Goal: Information Seeking & Learning: Learn about a topic

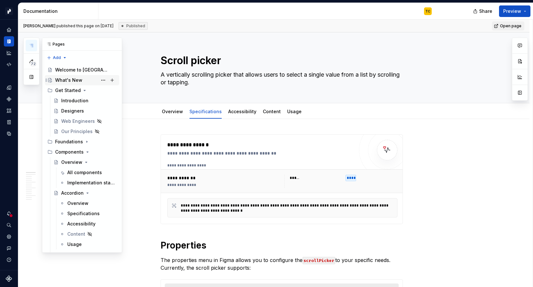
click at [68, 81] on div "What's New" at bounding box center [68, 80] width 27 height 6
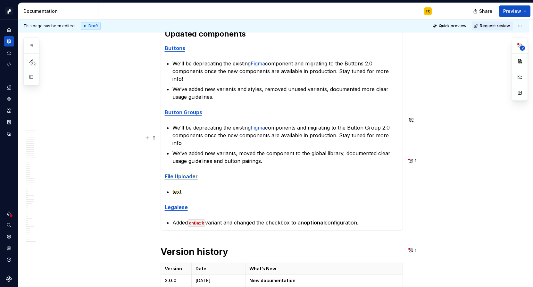
scroll to position [191, 0]
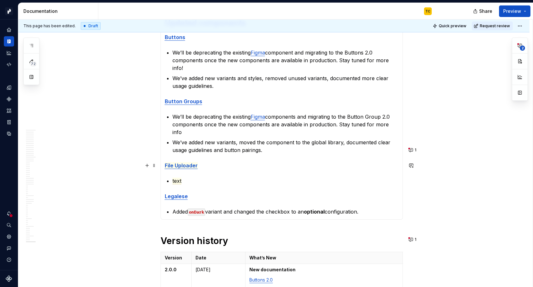
click at [189, 177] on p "text" at bounding box center [286, 181] width 226 height 8
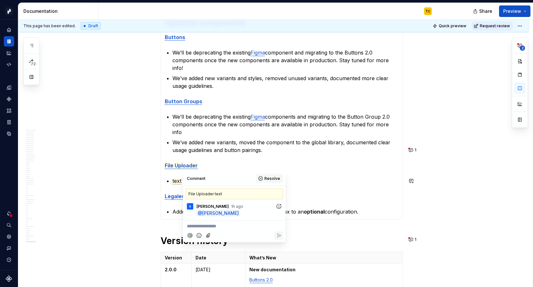
click at [267, 180] on span "Resolve" at bounding box center [273, 178] width 16 height 5
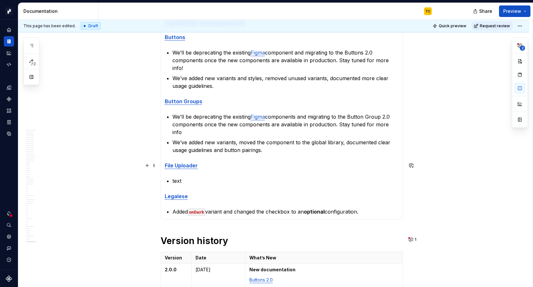
click at [216, 177] on p "text" at bounding box center [286, 181] width 226 height 8
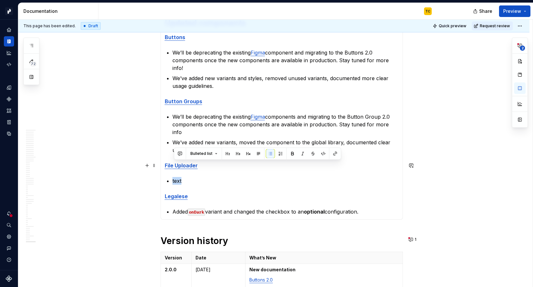
drag, startPoint x: 214, startPoint y: 167, endPoint x: 173, endPoint y: 166, distance: 41.4
click at [173, 166] on section-item-column "[DATE] Design System v2.0 is live! 🚀 In this release, we've documented updated …" at bounding box center [282, 92] width 234 height 248
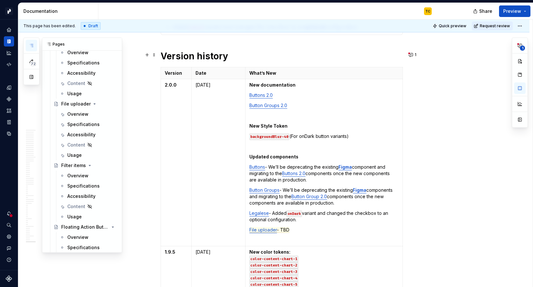
scroll to position [1102, 0]
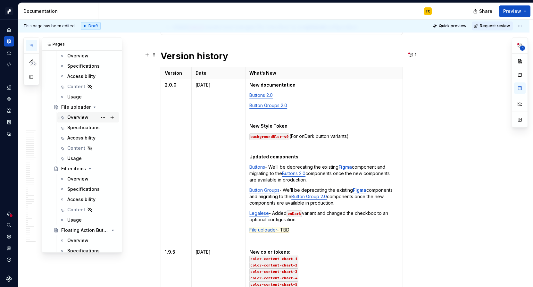
click at [73, 120] on div "Overview" at bounding box center [77, 117] width 21 height 6
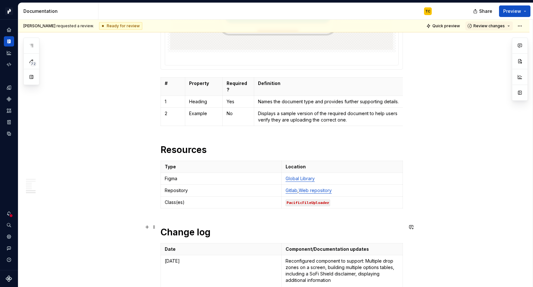
scroll to position [2037, 0]
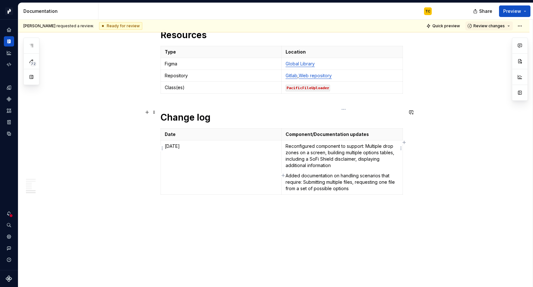
click at [288, 143] on p "Reconfigured component to support: Multiple drop zones on a screen, building mu…" at bounding box center [342, 156] width 113 height 26
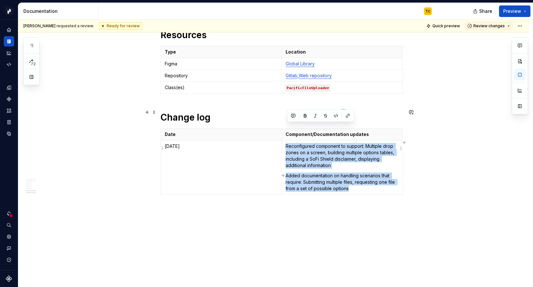
drag, startPoint x: 288, startPoint y: 127, endPoint x: 371, endPoint y: 169, distance: 93.2
click at [371, 169] on td "Reconfigured component to support: Multiple drop zones on a screen, building mu…" at bounding box center [342, 167] width 121 height 54
copy td "Reconfigured component to support: Multiple drop zones on a screen, building mu…"
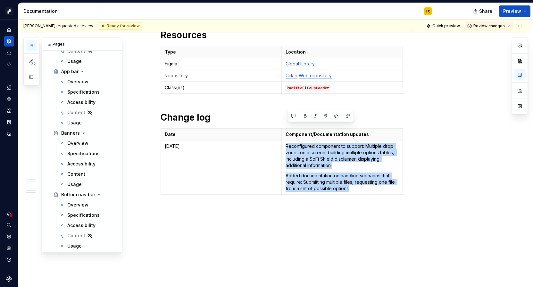
scroll to position [0, 0]
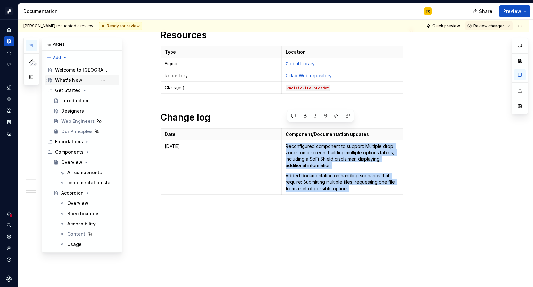
click at [65, 81] on div "What's New" at bounding box center [68, 80] width 27 height 6
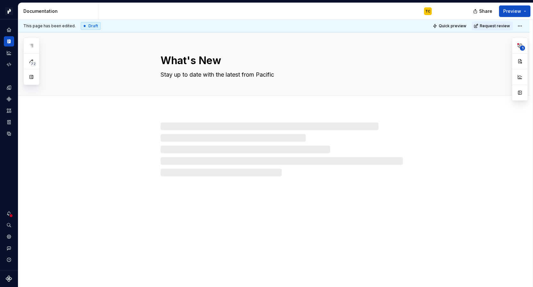
type textarea "*"
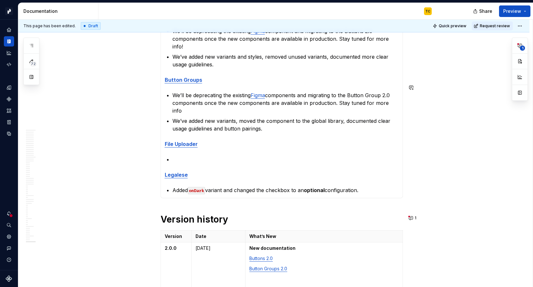
scroll to position [255, 0]
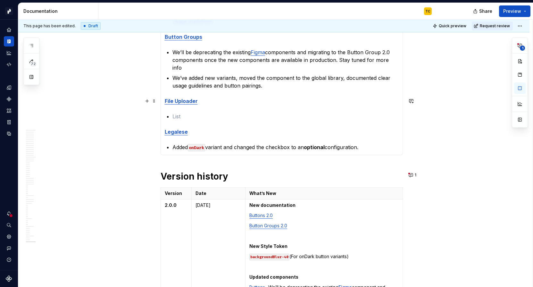
click at [186, 113] on p at bounding box center [286, 117] width 226 height 8
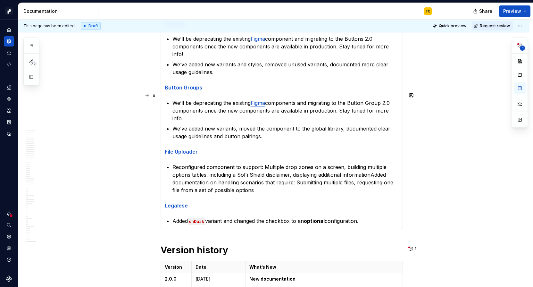
scroll to position [204, 0]
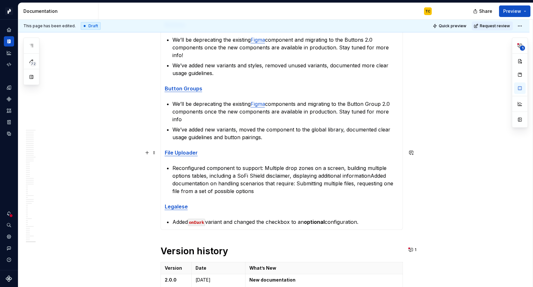
click at [265, 164] on p "Reconfigured component to support: Multiple drop zones on a screen, building mu…" at bounding box center [286, 179] width 226 height 31
click at [172, 151] on section-item-column "[DATE] Design System v2.0 is live! 🚀 In this release, we've documented updated …" at bounding box center [282, 90] width 234 height 271
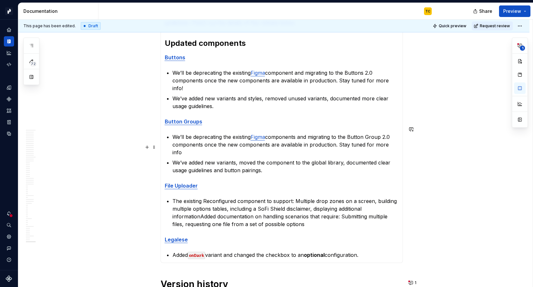
scroll to position [169, 0]
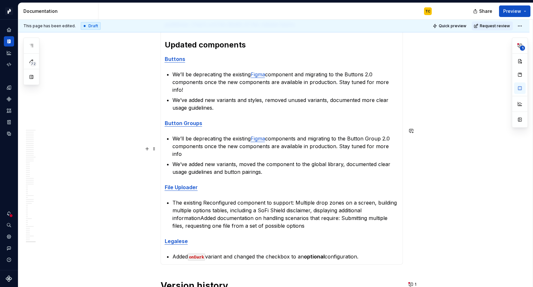
type textarea "*"
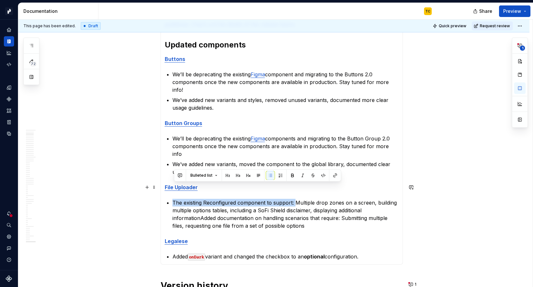
drag, startPoint x: 297, startPoint y: 187, endPoint x: 173, endPoint y: 188, distance: 124.1
click at [173, 188] on section-item-column "[DATE] Design System v2.0 is live! 🚀 In this release, we've documented updated …" at bounding box center [282, 125] width 234 height 271
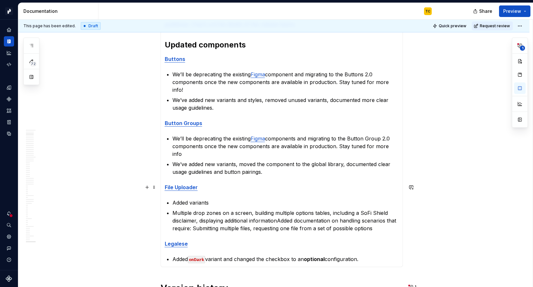
click at [215, 199] on p "Added variants" at bounding box center [286, 203] width 226 height 8
click at [177, 209] on p "Multiple drop zones on a screen, building multiple options tables, including a …" at bounding box center [286, 220] width 226 height 23
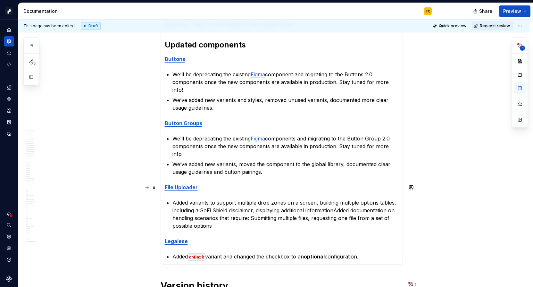
click at [306, 199] on p "Added variants to support multiple drop zones on a screen, building multiple op…" at bounding box center [286, 214] width 226 height 31
click at [319, 199] on p "Added variants to support multiple drop zones on a screen, building multiple op…" at bounding box center [286, 214] width 226 height 31
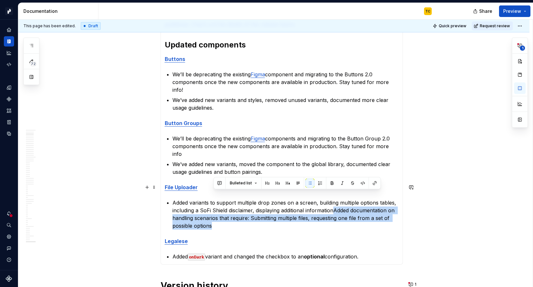
drag, startPoint x: 337, startPoint y: 195, endPoint x: 338, endPoint y: 208, distance: 13.2
click at [338, 208] on p "Added variants to support multiple drop zones on a screen, building multiple op…" at bounding box center [286, 214] width 226 height 31
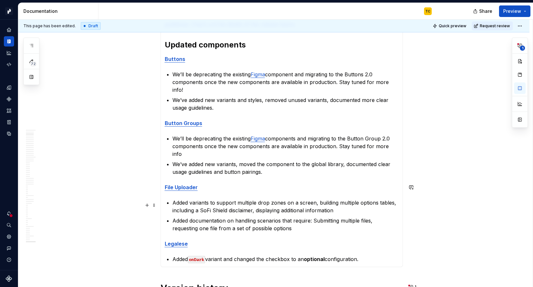
click at [318, 217] on p "Added documentation on handling scenarios that require: Submitting multiple fil…" at bounding box center [286, 224] width 226 height 15
click at [315, 217] on p "Added documentation on handling scenarios that require: submitting multiple fil…" at bounding box center [286, 224] width 226 height 15
click at [374, 217] on p "Added documentation on handling scenarios that require submitting multiple file…" at bounding box center [286, 224] width 226 height 15
click at [313, 217] on p "Added documentation on handling scenarios that require submitting multiple file…" at bounding box center [286, 224] width 226 height 15
click at [351, 217] on p "Added documentation on handling scenarios that require the user to submitting m…" at bounding box center [286, 224] width 226 height 15
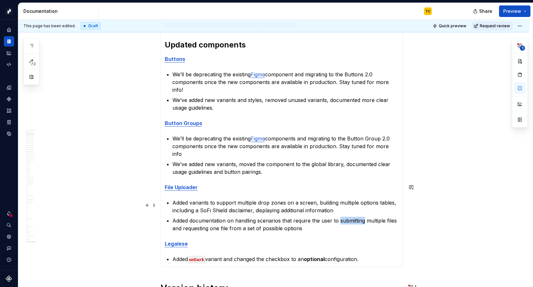
click at [351, 217] on p "Added documentation on handling scenarios that require the user to submitting m…" at bounding box center [286, 224] width 226 height 15
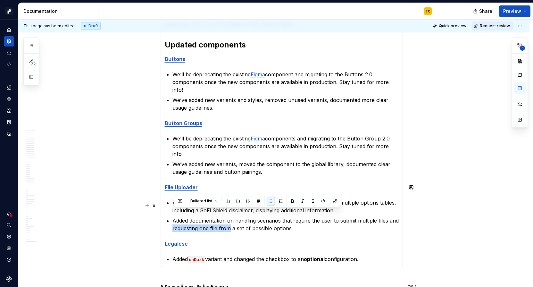
drag, startPoint x: 174, startPoint y: 212, endPoint x: 231, endPoint y: 210, distance: 56.8
click at [231, 217] on p "Added documentation on handling scenarios that require the user to submit multi…" at bounding box center [286, 224] width 226 height 15
click at [237, 217] on p "Added documentation on handling scenarios that require the user to submit multi…" at bounding box center [286, 224] width 226 height 15
click at [236, 199] on p "Added variants to support multiple drop zones on a screen, building multiple op…" at bounding box center [286, 206] width 226 height 15
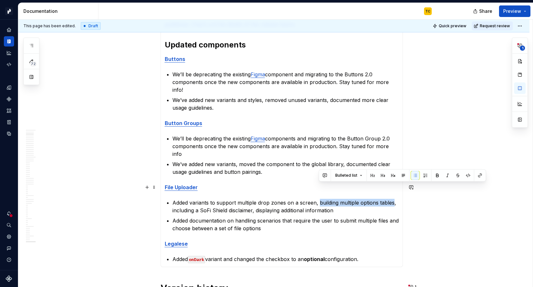
drag, startPoint x: 319, startPoint y: 186, endPoint x: 394, endPoint y: 185, distance: 74.4
click at [394, 199] on p "Added variants to support multiple drop zones on a screen, building multiple op…" at bounding box center [286, 206] width 226 height 15
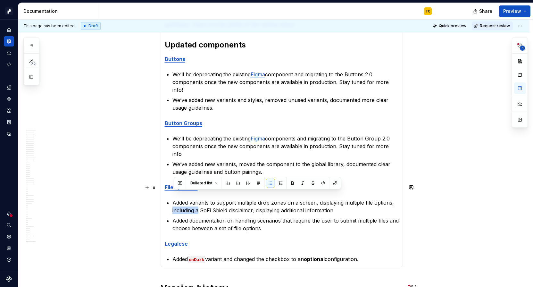
drag, startPoint x: 175, startPoint y: 195, endPoint x: 200, endPoint y: 194, distance: 26.0
click at [200, 199] on p "Added variants to support multiple drop zones on a screen, displaying multiple …" at bounding box center [286, 206] width 226 height 15
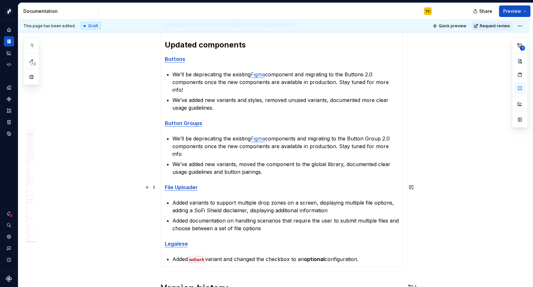
click at [252, 199] on p "Added variants to support multiple drop zones on a screen, displaying multiple …" at bounding box center [286, 206] width 226 height 15
click at [342, 199] on p "Added variants to support multiple drop zones on a screen, displaying multiple …" at bounding box center [286, 206] width 226 height 15
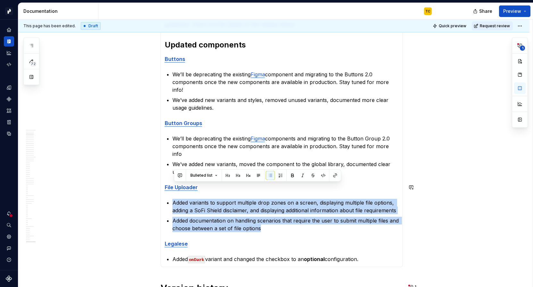
drag, startPoint x: 270, startPoint y: 212, endPoint x: 173, endPoint y: 183, distance: 101.1
click at [173, 183] on section-item-column "[DATE] Design System v2.0 is live! 🚀 In this release, we've documented updated …" at bounding box center [282, 126] width 234 height 273
copy ul "Added variants to support multiple drop zones on a screen, displaying multiple …"
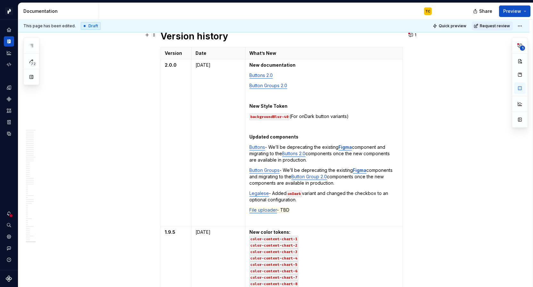
scroll to position [420, 0]
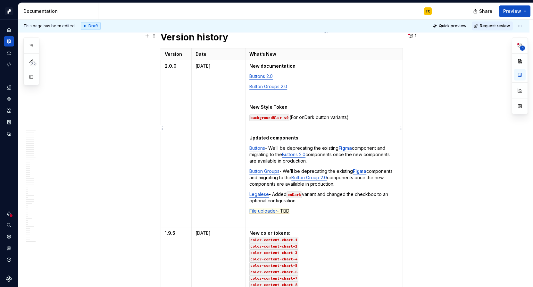
click at [288, 208] on span "- TBD" at bounding box center [283, 211] width 13 height 6
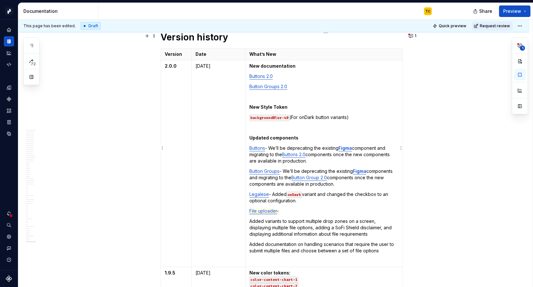
click at [252, 218] on p "Added variants to support multiple drop zones on a screen, displaying multiple …" at bounding box center [324, 227] width 149 height 19
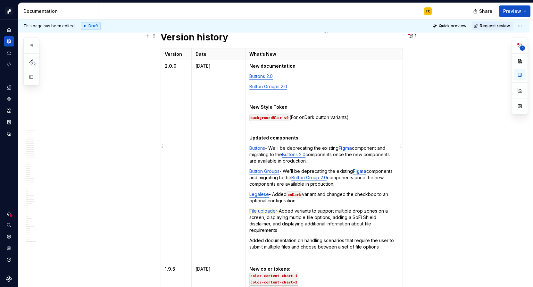
click at [252, 237] on p "Added documentation on handling scenarios that require the user to submit multi…" at bounding box center [324, 243] width 149 height 13
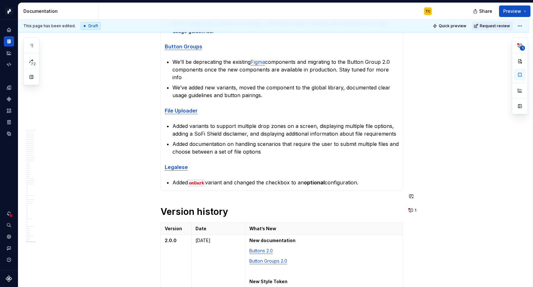
scroll to position [244, 0]
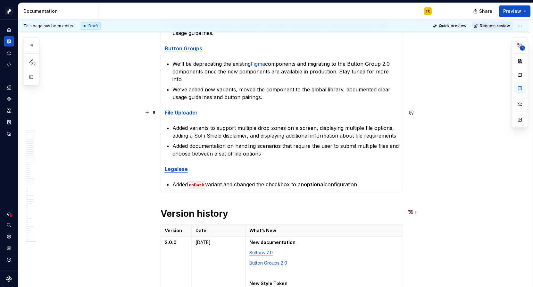
click at [217, 124] on p "Added variants to support multiple drop zones on a screen, displaying multiple …" at bounding box center [286, 131] width 226 height 15
click at [239, 124] on p "Added variants to support multiple drop zones on a screen, displaying multiple …" at bounding box center [286, 131] width 226 height 15
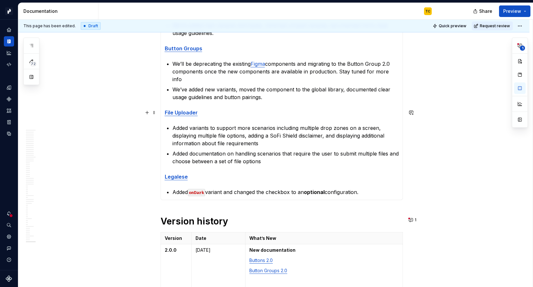
click at [211, 124] on p "Added variants to support more scenarios including multiple drop zones on a scr…" at bounding box center [286, 135] width 226 height 23
click at [324, 124] on p "Added variants and documentation to support more scenarios including multiple d…" at bounding box center [286, 135] width 226 height 23
click at [326, 124] on p "Added variants and documentation to support more scenarios including multiple d…" at bounding box center [286, 135] width 226 height 23
click at [325, 124] on p "Added variants and documentation to support more scenarios including multiple d…" at bounding box center [286, 135] width 226 height 23
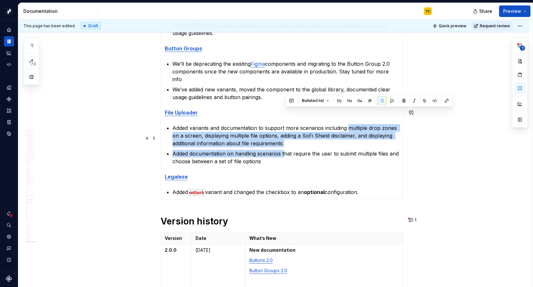
drag, startPoint x: 351, startPoint y: 112, endPoint x: 286, endPoint y: 137, distance: 69.2
click at [286, 137] on ul "Added variants and documentation to support more scenarios including multiple d…" at bounding box center [286, 144] width 226 height 41
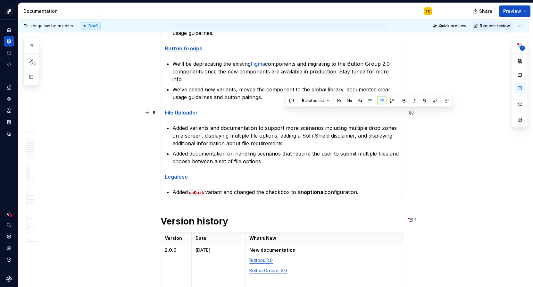
click at [294, 124] on p "Added variants and documentation to support more scenarios including multiple d…" at bounding box center [286, 135] width 226 height 23
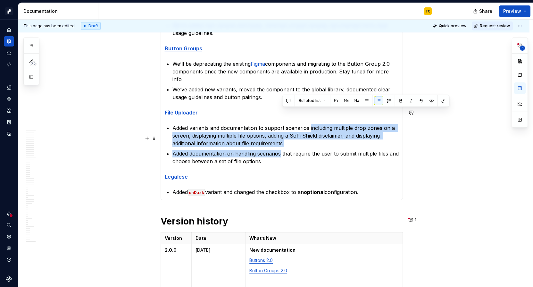
drag, startPoint x: 312, startPoint y: 112, endPoint x: 282, endPoint y: 136, distance: 38.1
click at [282, 136] on ul "Added variants and documentation to support scenarios including multiple drop z…" at bounding box center [286, 144] width 226 height 41
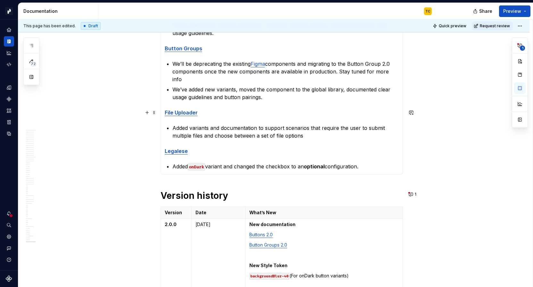
click at [208, 124] on p "Added variants and documentation to support scenarios that require the user to …" at bounding box center [286, 131] width 226 height 15
click at [311, 124] on p "Added variants and documentation to support scenarios that require the user to …" at bounding box center [286, 131] width 226 height 15
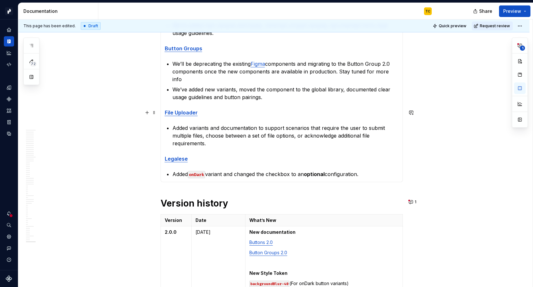
click at [345, 124] on p "Added variants and documentation to support scenarios that require the user to …" at bounding box center [286, 135] width 226 height 23
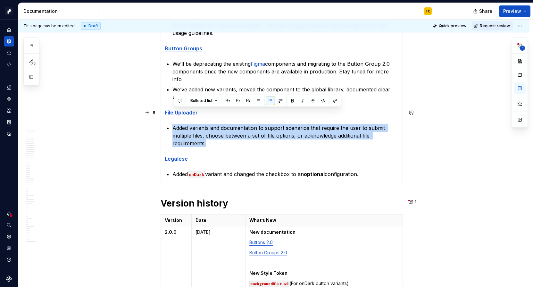
click at [345, 124] on p "Added variants and documentation to support scenarios that require the user to …" at bounding box center [286, 135] width 226 height 23
copy p "Added variants and documentation to support scenarios that require the user to …"
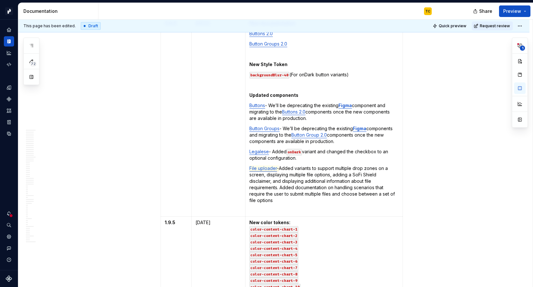
scroll to position [458, 0]
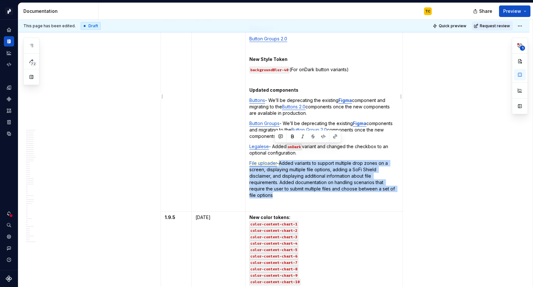
drag, startPoint x: 301, startPoint y: 180, endPoint x: 284, endPoint y: 149, distance: 35.0
click at [284, 160] on p "File uploader - Added variants to support multiple drop zones on a screen, disp…" at bounding box center [324, 179] width 149 height 38
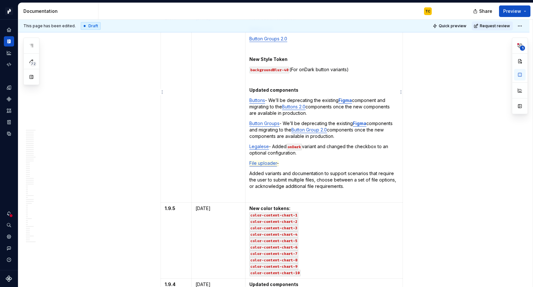
click at [253, 155] on td "New documentation Buttons 2.0 Button Groups 2.0 New Style Token backgroundBlur-…" at bounding box center [324, 108] width 157 height 190
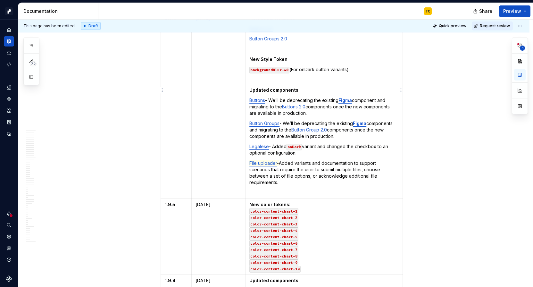
click at [258, 160] on span "File uploader" at bounding box center [264, 163] width 28 height 6
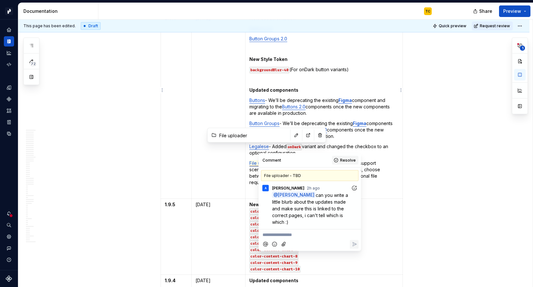
click at [343, 161] on span "Resolve" at bounding box center [348, 160] width 16 height 5
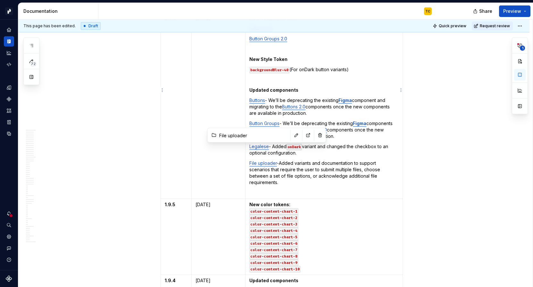
click at [270, 160] on commenthighlight "File uploader" at bounding box center [264, 162] width 28 height 5
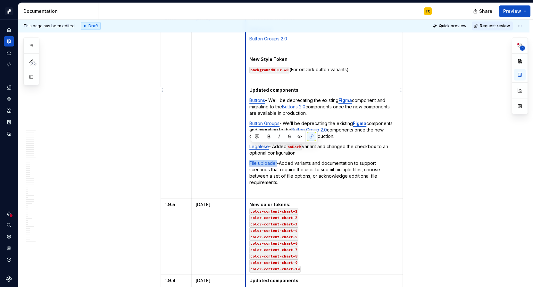
drag, startPoint x: 279, startPoint y: 147, endPoint x: 248, endPoint y: 147, distance: 30.5
click at [248, 147] on td "New documentation Buttons 2.0 Button Groups 2.0 New Style Token backgroundBlur-…" at bounding box center [324, 106] width 157 height 186
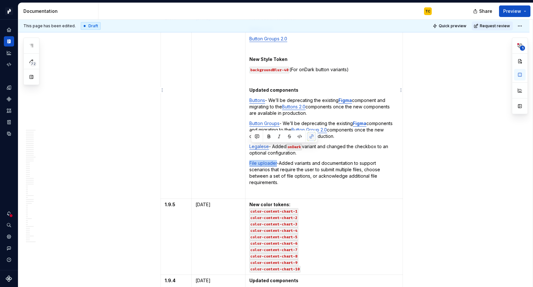
click at [309, 136] on button "button" at bounding box center [311, 136] width 9 height 9
click at [310, 138] on button "button" at bounding box center [311, 136] width 9 height 9
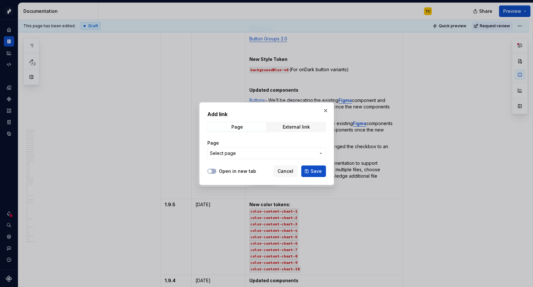
click at [256, 155] on span "Select page" at bounding box center [263, 153] width 106 height 6
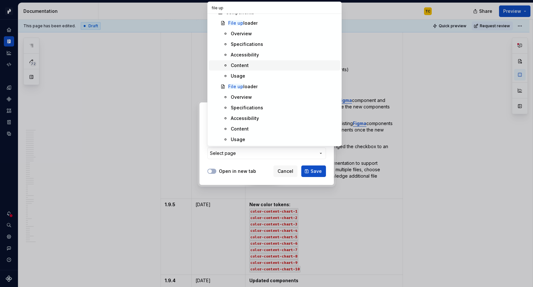
scroll to position [6, 0]
type input "file up"
click at [263, 89] on div "File up loader" at bounding box center [283, 88] width 110 height 6
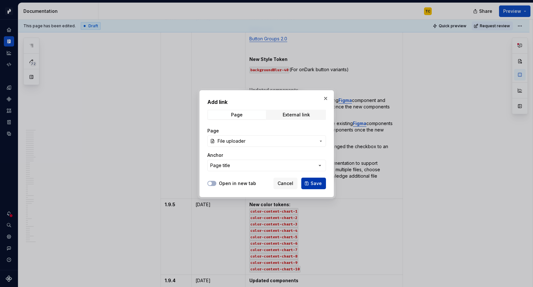
click at [316, 181] on span "Save" at bounding box center [316, 183] width 11 height 6
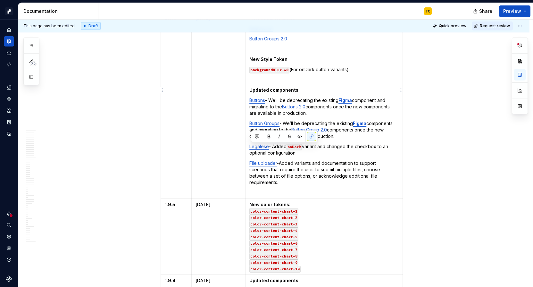
click at [321, 161] on p "File uploader - Added variants and documentation to support scenarios that requ…" at bounding box center [324, 173] width 149 height 26
click at [265, 160] on commenthighlight "File uploader" at bounding box center [264, 162] width 28 height 5
click at [311, 134] on button "button" at bounding box center [315, 135] width 9 height 9
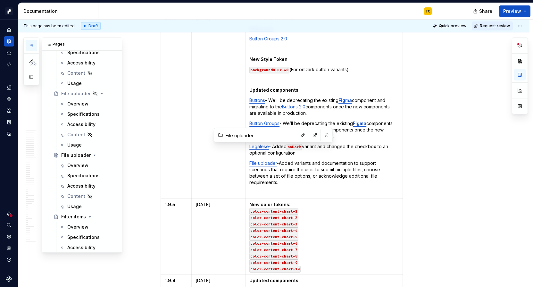
scroll to position [1053, 0]
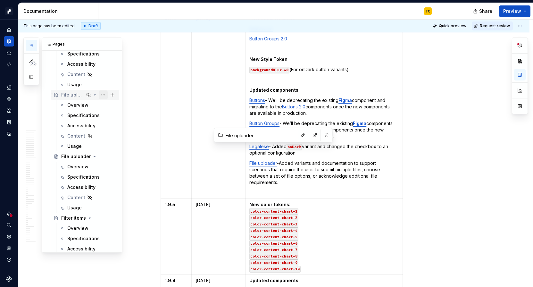
click at [105, 93] on button "Page tree" at bounding box center [103, 94] width 9 height 9
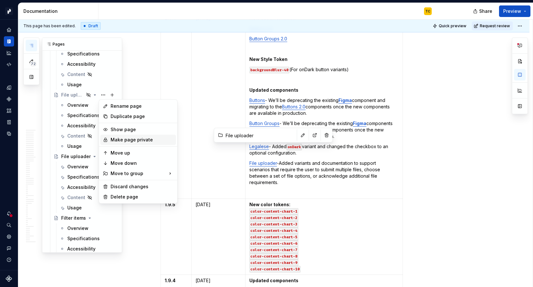
type textarea "*"
click at [121, 108] on div "Rename page" at bounding box center [142, 106] width 63 height 6
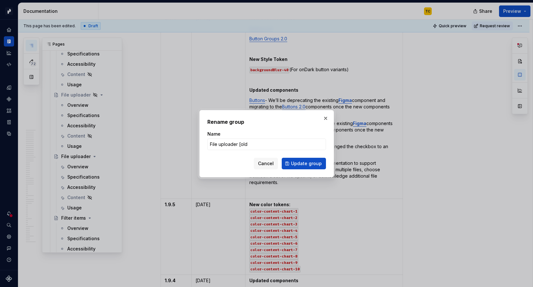
type input "File uploader [old]"
click button "Update group" at bounding box center [304, 164] width 44 height 12
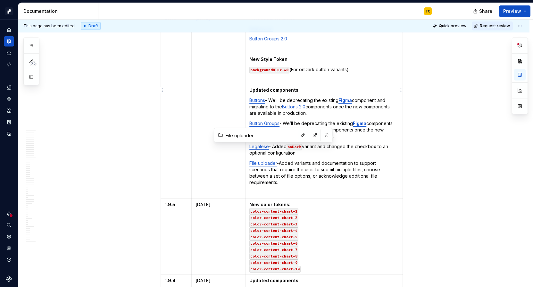
click at [265, 160] on commenthighlight "File uploader" at bounding box center [264, 162] width 28 height 5
click at [299, 133] on button "button" at bounding box center [303, 135] width 9 height 9
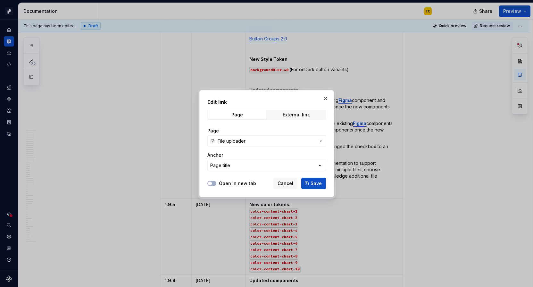
click at [277, 140] on span "File uploader" at bounding box center [267, 141] width 98 height 6
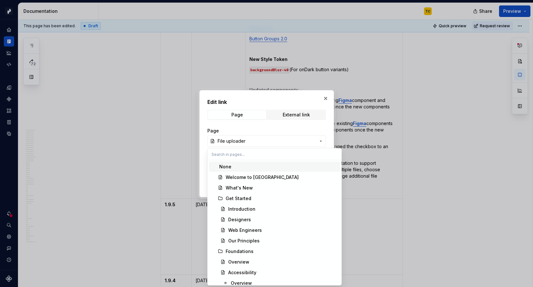
type textarea "*"
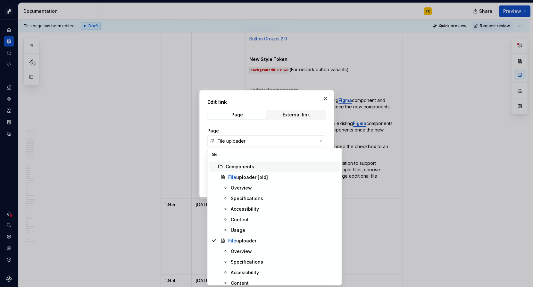
type input "file"
click at [394, 115] on div at bounding box center [266, 143] width 533 height 287
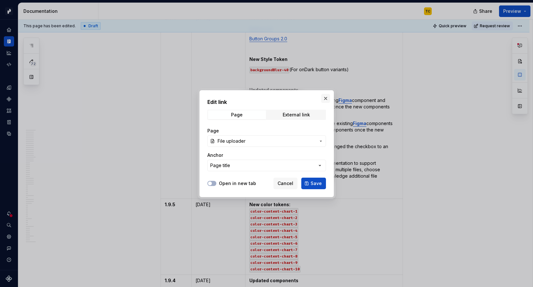
click at [324, 97] on button "button" at bounding box center [325, 98] width 9 height 9
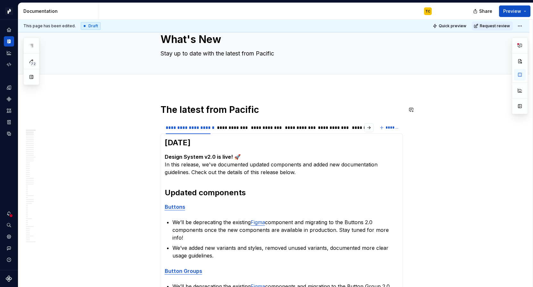
scroll to position [0, 0]
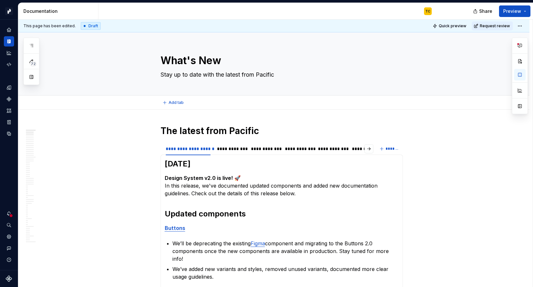
type textarea "*"
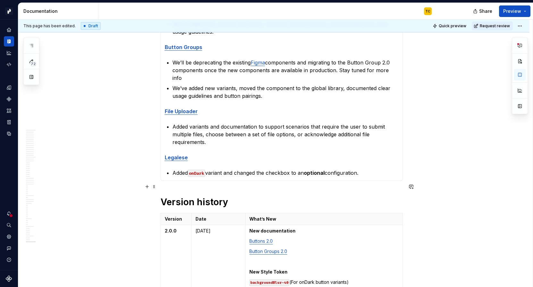
scroll to position [277, 0]
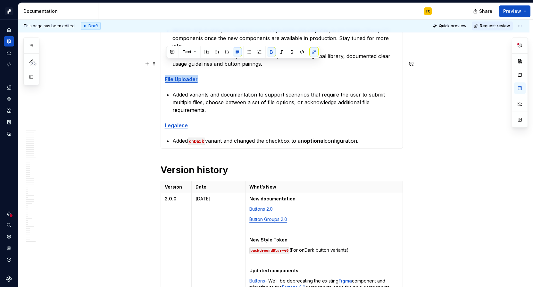
drag, startPoint x: 201, startPoint y: 65, endPoint x: 165, endPoint y: 64, distance: 36.3
click at [165, 64] on div "[DATE] Design System v2.0 is live! 🚀 In this release, we've documented updated …" at bounding box center [282, 12] width 243 height 271
click at [316, 54] on button "button" at bounding box center [314, 51] width 9 height 9
click at [311, 53] on button "button" at bounding box center [314, 51] width 9 height 9
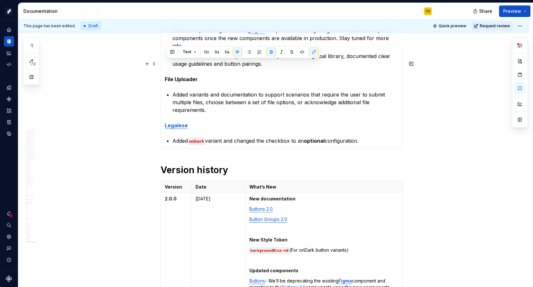
click at [184, 76] on strong "File Uploader" at bounding box center [181, 79] width 33 height 6
click at [314, 52] on button "button" at bounding box center [314, 51] width 9 height 9
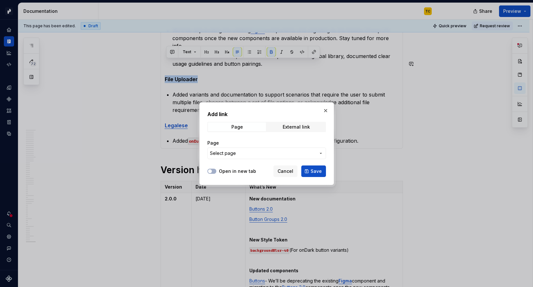
click at [238, 151] on span "Select page" at bounding box center [263, 153] width 106 height 6
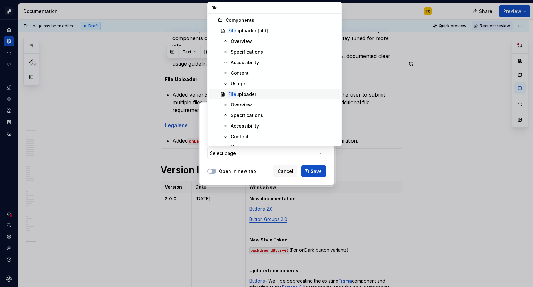
type input "file"
click at [259, 95] on div "File uploader" at bounding box center [283, 94] width 110 height 6
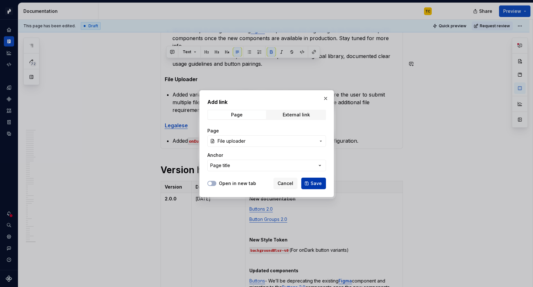
click at [311, 182] on button "Save" at bounding box center [314, 184] width 25 height 12
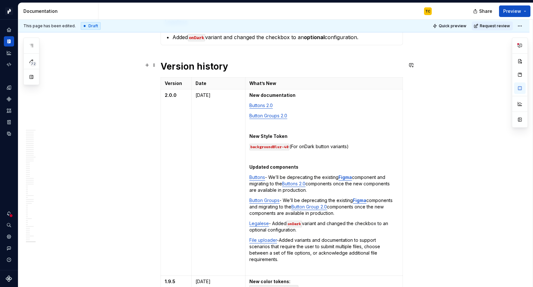
scroll to position [398, 0]
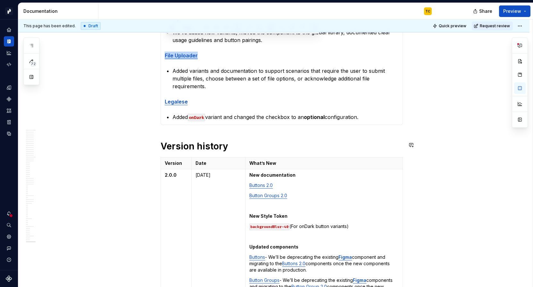
type textarea "*"
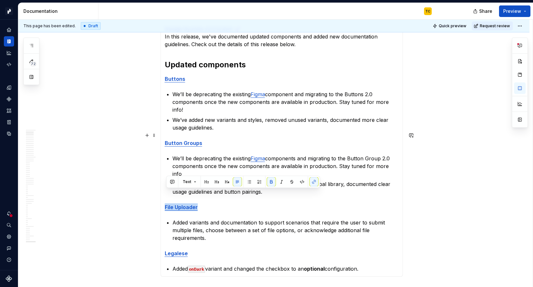
scroll to position [150, 0]
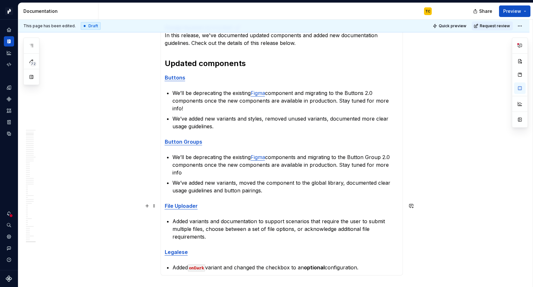
click at [263, 217] on p "Added variants and documentation to support scenarios that require the user to …" at bounding box center [286, 228] width 226 height 23
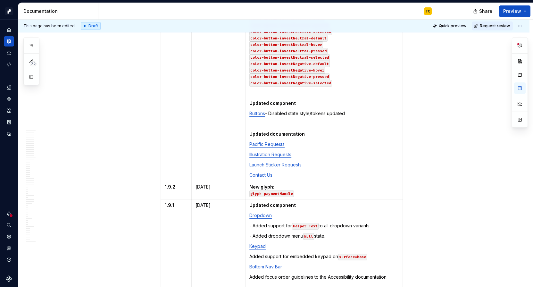
scroll to position [1036, 0]
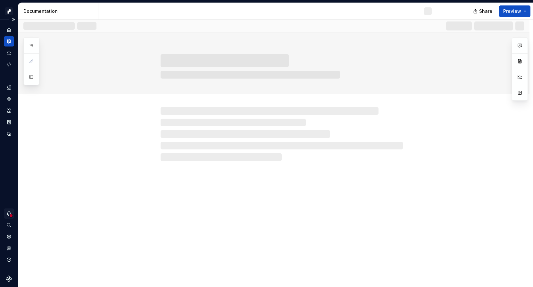
click at [9, 213] on icon "Notifications" at bounding box center [9, 214] width 6 height 6
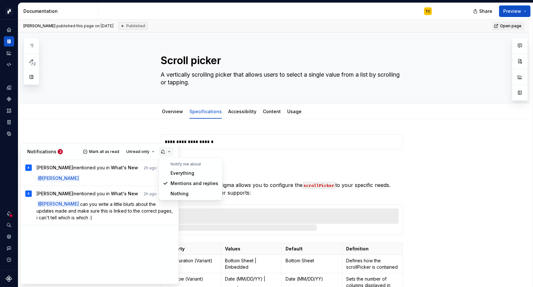
click at [170, 152] on button "button" at bounding box center [166, 151] width 15 height 9
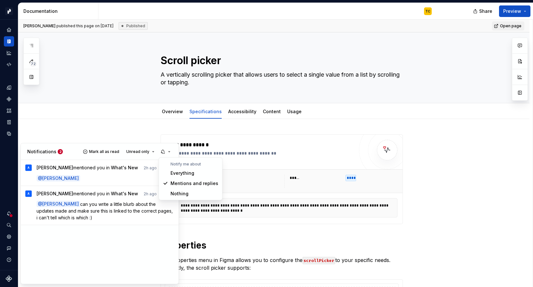
click at [9, 229] on html "Pacific TC Design system data Documentation TC Share Preview 72 Pages Add Acces…" at bounding box center [266, 143] width 533 height 287
type textarea "*"
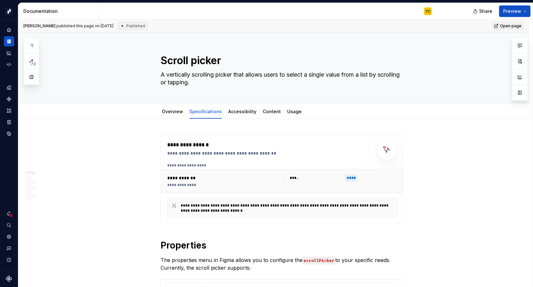
click at [7, 238] on html "Pacific TC Design system data Documentation TC Share Preview 72 Pages Add Acces…" at bounding box center [266, 143] width 533 height 287
click at [9, 238] on html "Pacific TC Design system data Documentation TC Share Preview 72 Pages Add Acces…" at bounding box center [266, 143] width 533 height 287
click at [11, 234] on html "Pacific TC Design system data Documentation TC Share Preview 72 Pages Add Acces…" at bounding box center [266, 143] width 533 height 287
click at [9, 212] on html "Pacific TC Design system data Documentation TC Share Preview 72 Pages Add Acces…" at bounding box center [266, 143] width 533 height 287
click at [8, 239] on html "Pacific TC Design system data Documentation TC Share Preview 72 Pages Add Acces…" at bounding box center [266, 143] width 533 height 287
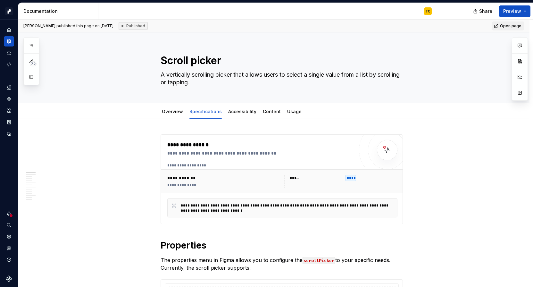
click at [9, 238] on html "Pacific TC Design system data Documentation TC Share Preview 72 Pages Add Acces…" at bounding box center [266, 143] width 533 height 287
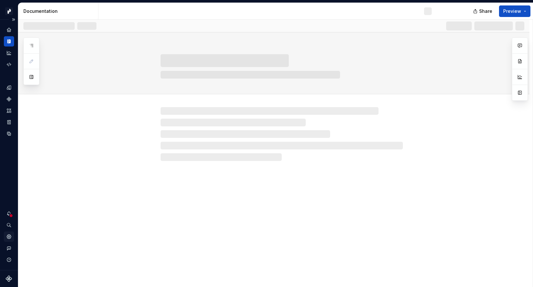
click at [9, 235] on icon "Settings" at bounding box center [9, 236] width 4 height 4
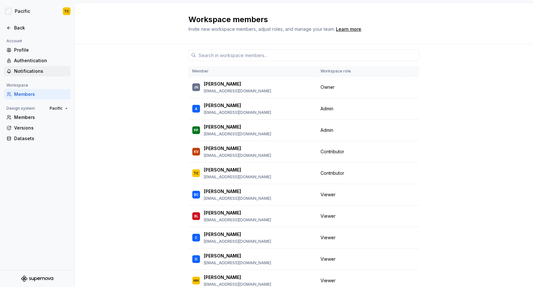
click at [29, 76] on div "Notifications" at bounding box center [37, 71] width 67 height 10
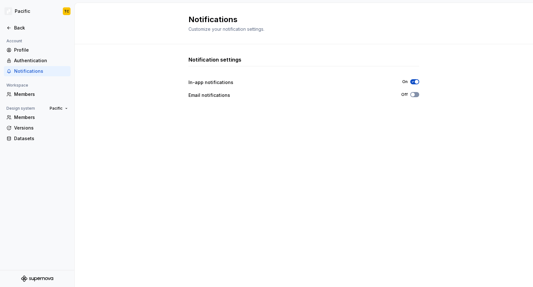
click at [413, 93] on span "button" at bounding box center [413, 95] width 4 height 4
click at [415, 96] on icon "button" at bounding box center [413, 95] width 5 height 4
click at [415, 94] on span "button" at bounding box center [417, 95] width 4 height 4
click at [413, 109] on div "Notification settings In-app notifications On Email notifications On" at bounding box center [304, 159] width 231 height 207
